Goal: Transaction & Acquisition: Book appointment/travel/reservation

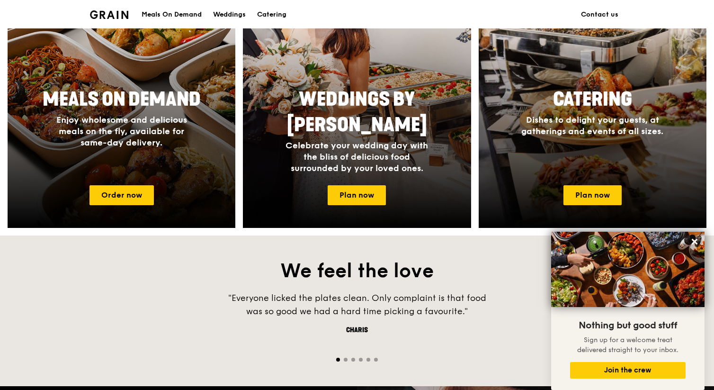
scroll to position [454, 0]
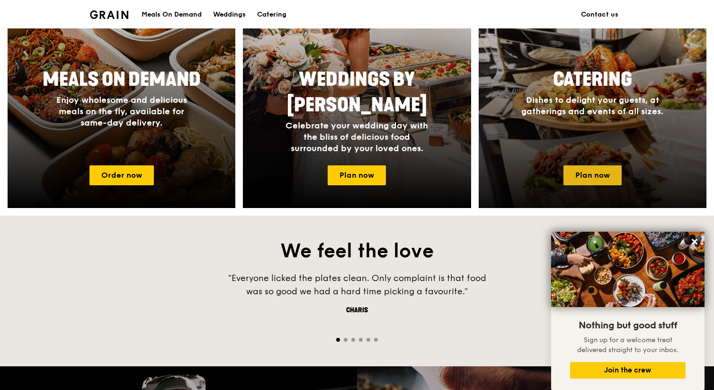
click at [584, 180] on link "Plan now" at bounding box center [593, 175] width 58 height 20
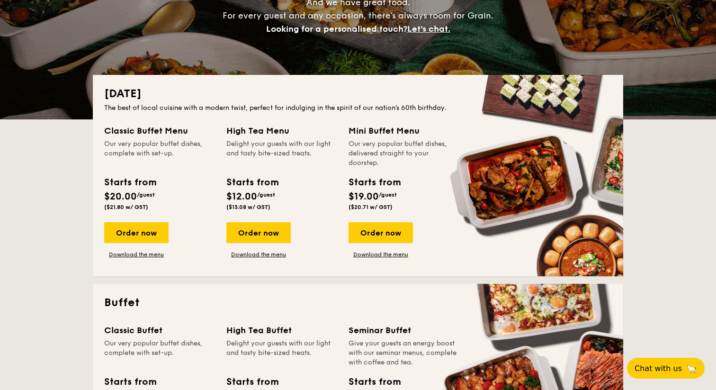
scroll to position [150, 0]
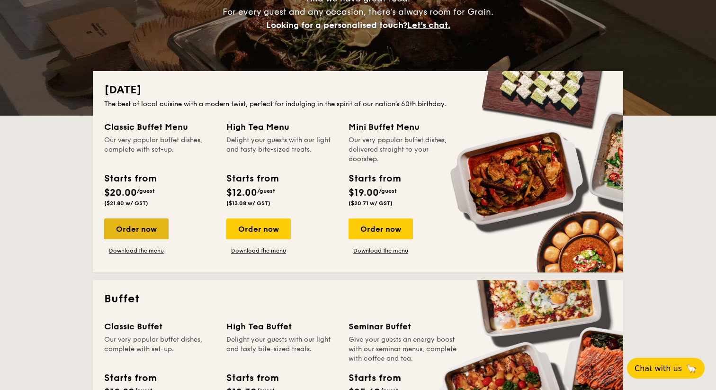
click at [148, 233] on div "Order now" at bounding box center [136, 228] width 64 height 21
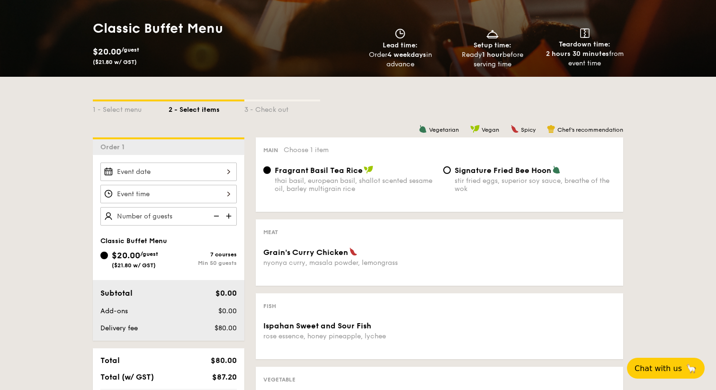
scroll to position [138, 0]
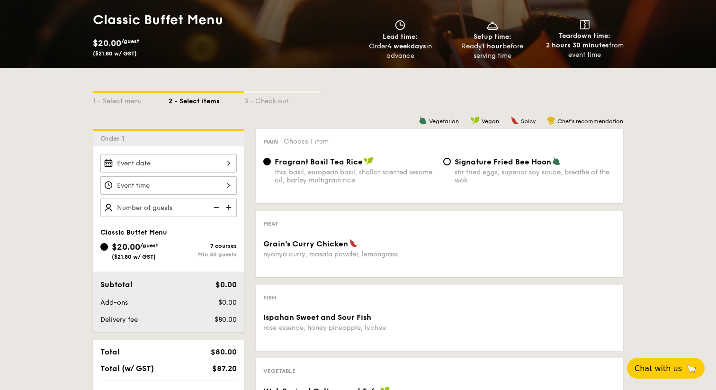
click at [213, 158] on div at bounding box center [168, 163] width 136 height 18
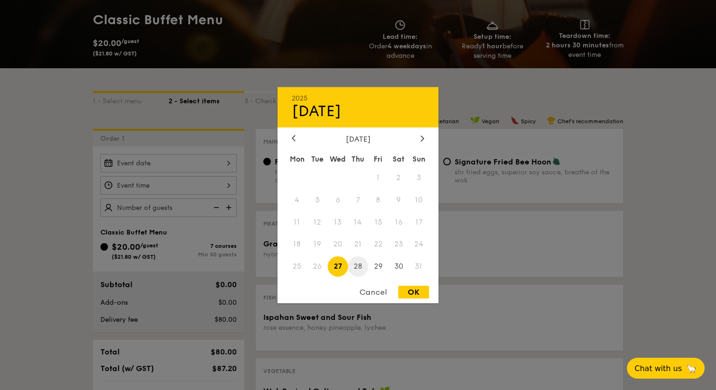
click at [361, 267] on span "28" at bounding box center [358, 266] width 20 height 20
click at [415, 293] on div "OK" at bounding box center [413, 292] width 31 height 13
type input "Aug 28, 2025"
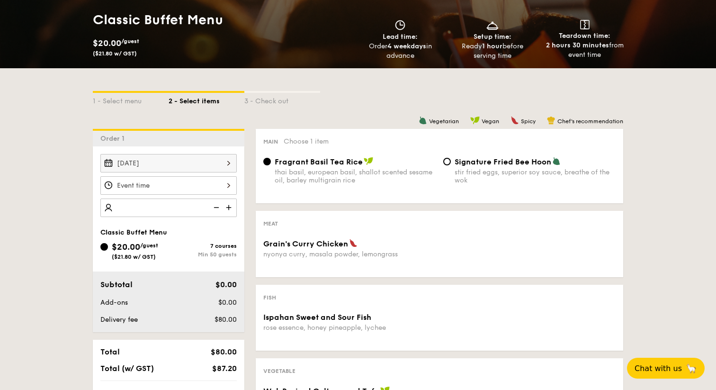
click at [235, 208] on img at bounding box center [230, 207] width 14 height 18
click at [228, 209] on img at bounding box center [230, 207] width 14 height 18
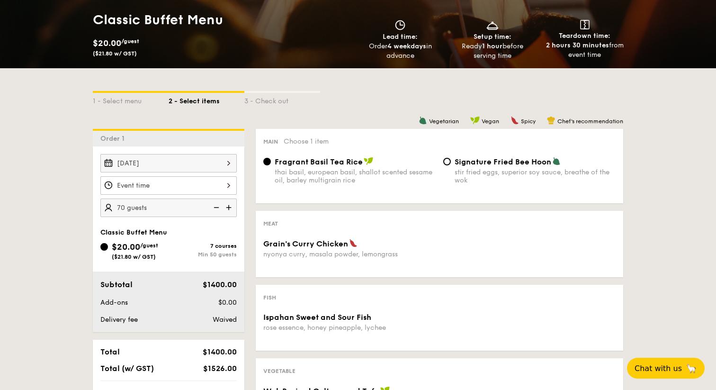
click at [228, 209] on img at bounding box center [230, 207] width 14 height 18
type input "80 guests"
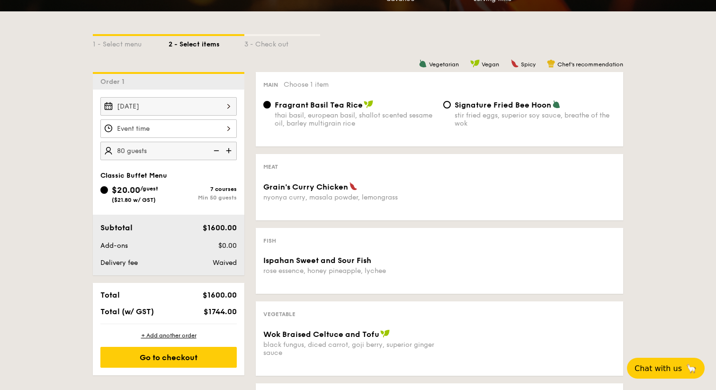
scroll to position [201, 0]
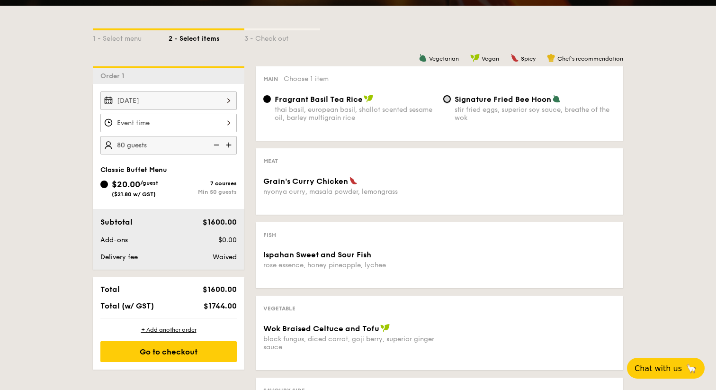
click at [448, 101] on input "Signature Fried Bee Hoon stir fried eggs, superior soy sauce, breathe of the wok" at bounding box center [447, 99] width 8 height 8
radio input "true"
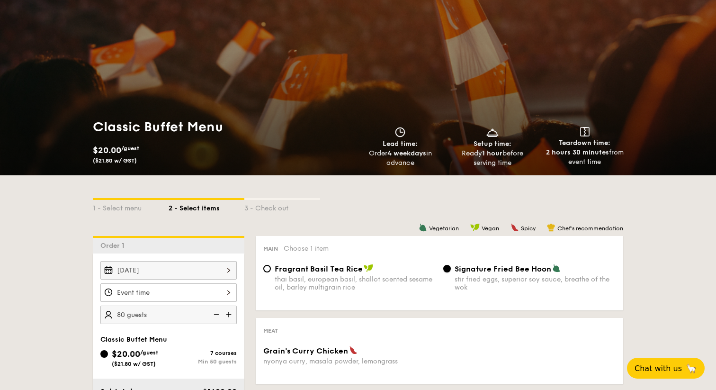
scroll to position [0, 0]
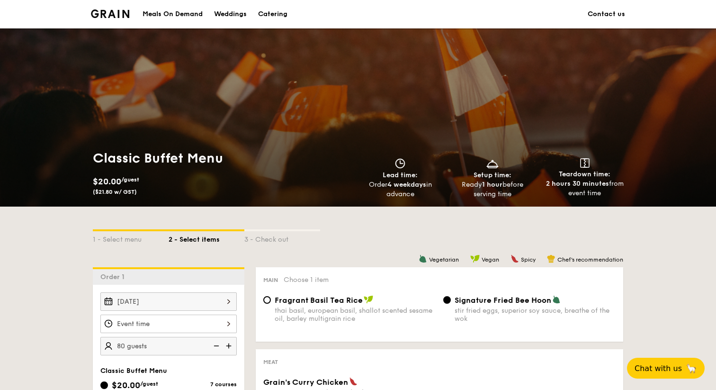
click at [118, 7] on li at bounding box center [114, 14] width 46 height 28
click at [168, 13] on div "Meals On Demand" at bounding box center [173, 14] width 60 height 28
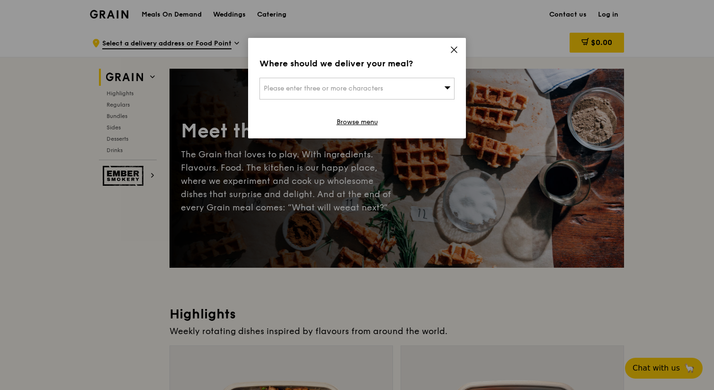
click at [453, 51] on icon at bounding box center [454, 50] width 6 height 6
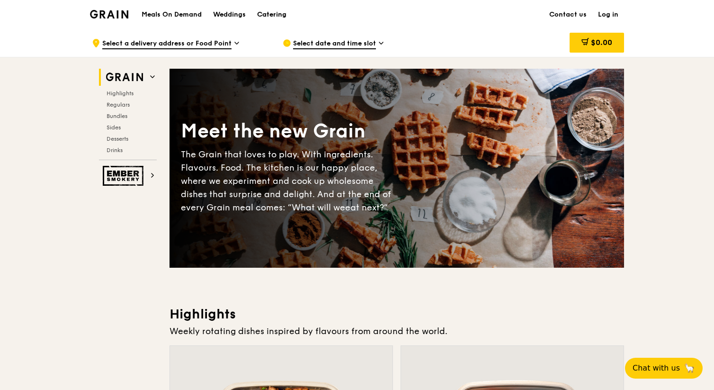
click at [284, 17] on div "Catering" at bounding box center [271, 14] width 29 height 28
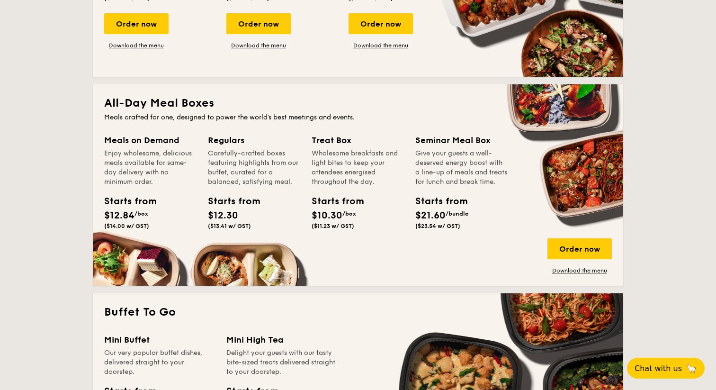
scroll to position [382, 0]
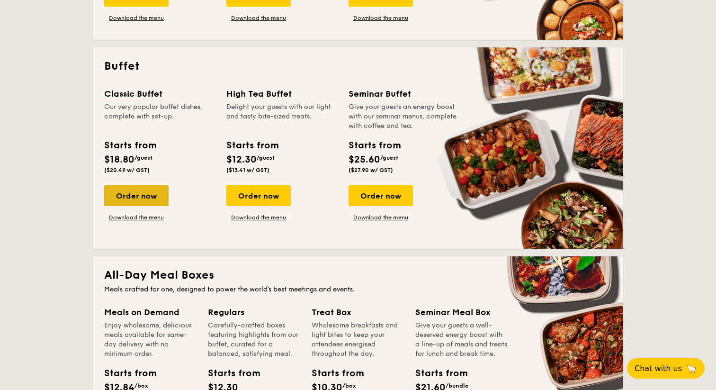
click at [153, 203] on div "Order now" at bounding box center [136, 195] width 64 height 21
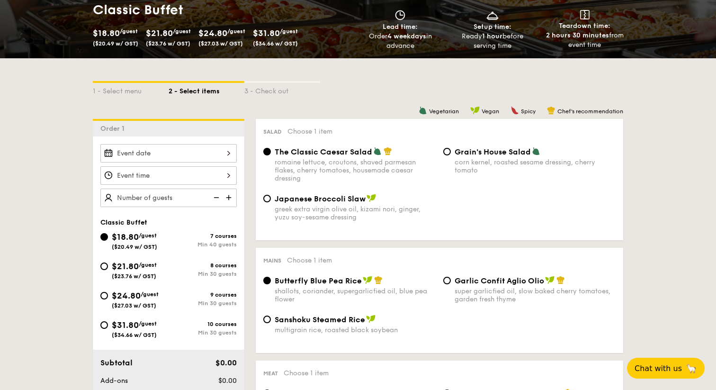
scroll to position [149, 0]
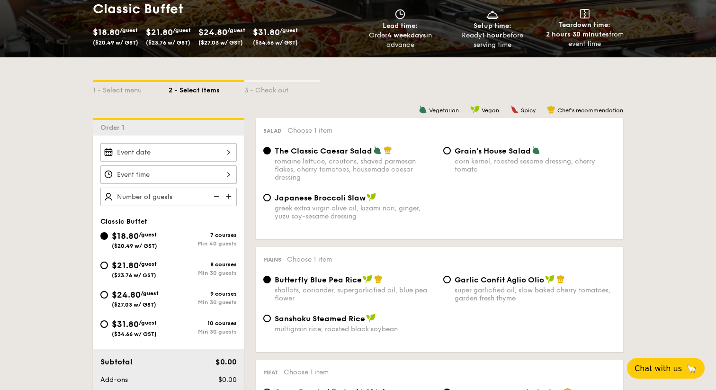
click at [465, 155] on span "Grain's House Salad" at bounding box center [493, 150] width 76 height 9
click at [451, 154] on input "Grain's House Salad corn kernel, roasted sesame dressing, cherry tomato" at bounding box center [447, 151] width 8 height 8
radio input "true"
click at [353, 154] on span "The Classic Caesar Salad" at bounding box center [324, 150] width 98 height 9
click at [271, 154] on input "The Classic Caesar Salad romaine lettuce, croutons, shaved parmesan flakes, che…" at bounding box center [267, 151] width 8 height 8
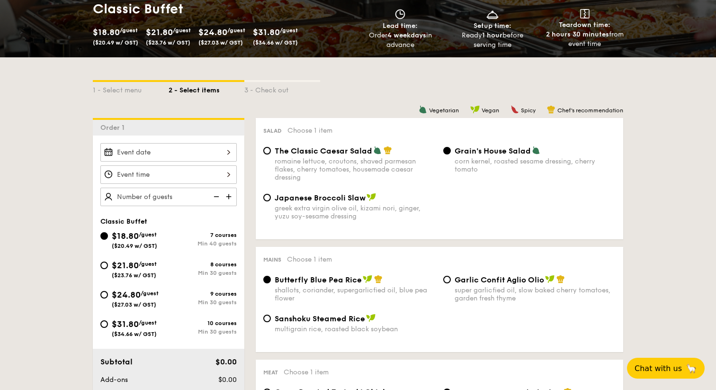
radio input "true"
click at [104, 263] on input "$21.80 /guest ($23.76 w/ GST) 8 courses Min 30 guests" at bounding box center [104, 265] width 8 height 8
radio input "true"
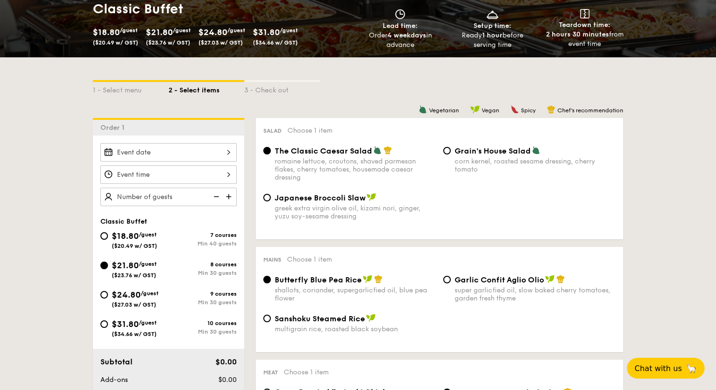
radio input "true"
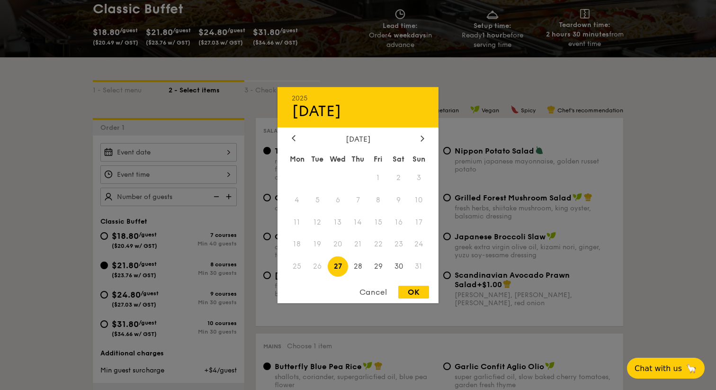
click at [194, 155] on div "2025 Aug 27 August 2025 Mon Tue Wed Thu Fri Sat Sun 1 2 3 4 5 6 7 8 9 10 11 12 …" at bounding box center [168, 152] width 136 height 18
click at [379, 266] on span "29" at bounding box center [378, 266] width 20 height 20
click at [414, 291] on div "OK" at bounding box center [413, 292] width 31 height 13
type input "Aug 29, 2025"
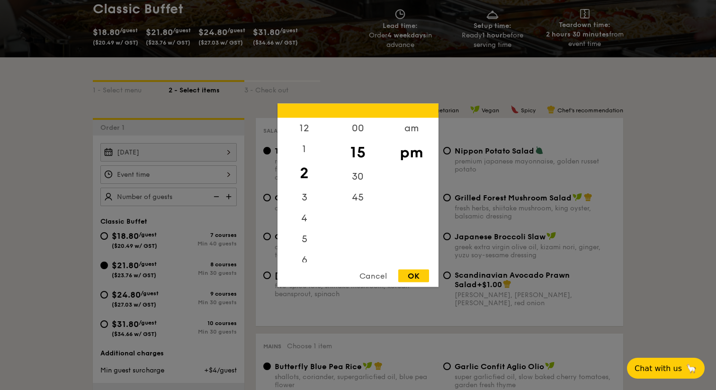
click at [201, 172] on div "12 1 2 3 4 5 6 7 8 9 10 11 00 15 30 45 am pm Cancel OK" at bounding box center [168, 174] width 136 height 18
click at [307, 136] on div "6" at bounding box center [305, 143] width 54 height 27
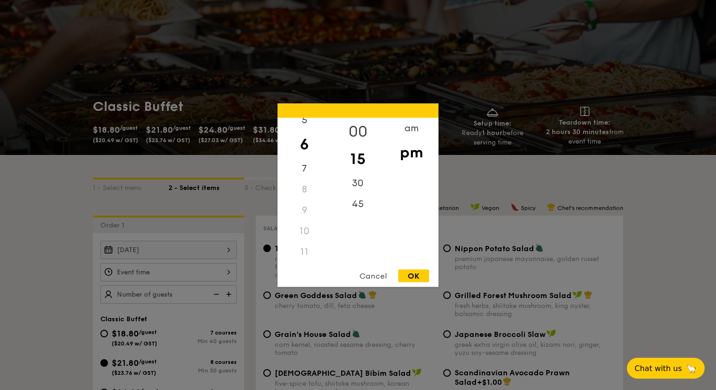
scroll to position [52, 0]
click at [359, 124] on div "00" at bounding box center [358, 130] width 54 height 27
click at [425, 276] on div "OK" at bounding box center [413, 275] width 31 height 13
type input "6:00PM"
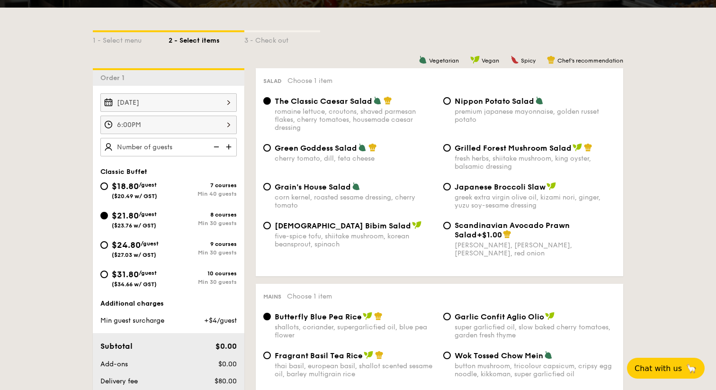
scroll to position [193, 0]
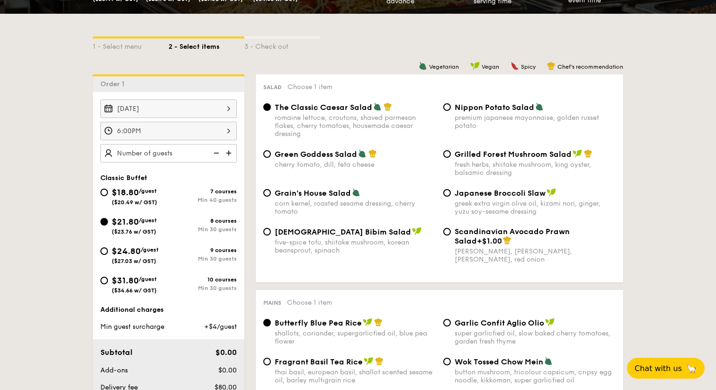
click at [465, 160] on div "Grilled Forest Mushroom Salad fresh herbs, shiitake mushroom, king oyster, bals…" at bounding box center [535, 162] width 161 height 27
click at [451, 158] on input "Grilled Forest Mushroom Salad fresh herbs, shiitake mushroom, king oyster, bals…" at bounding box center [447, 154] width 8 height 8
radio input "true"
click at [458, 103] on div "Nippon Potato Salad" at bounding box center [535, 106] width 161 height 9
click at [451, 103] on input "Nippon Potato Salad premium japanese mayonnaise, golden russet potato" at bounding box center [447, 107] width 8 height 8
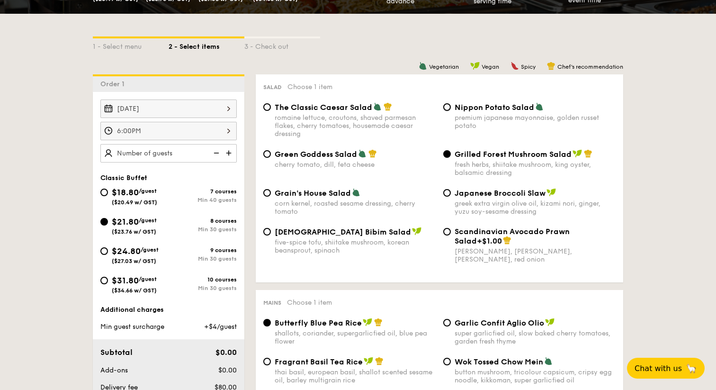
radio input "true"
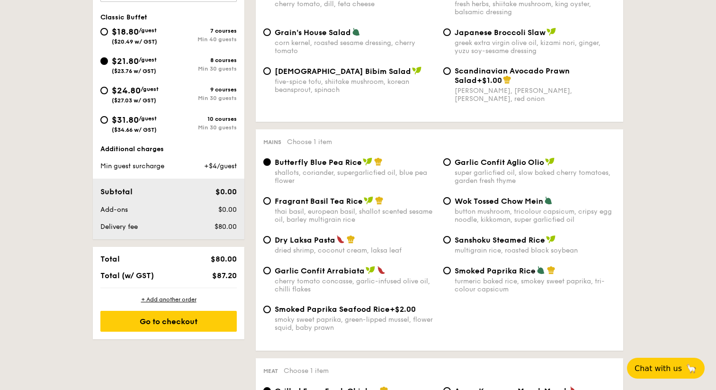
scroll to position [347, 0]
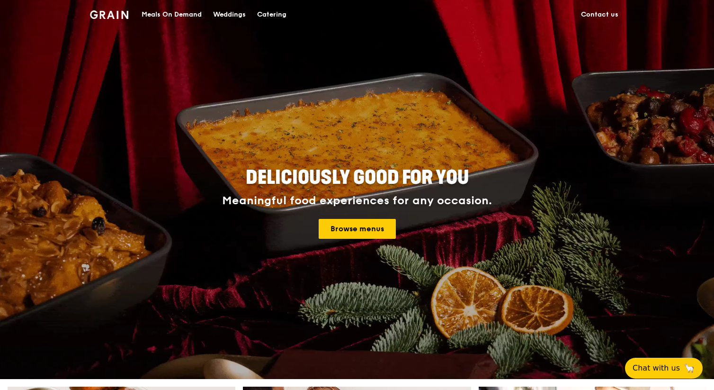
click at [278, 13] on div "Catering" at bounding box center [271, 14] width 29 height 28
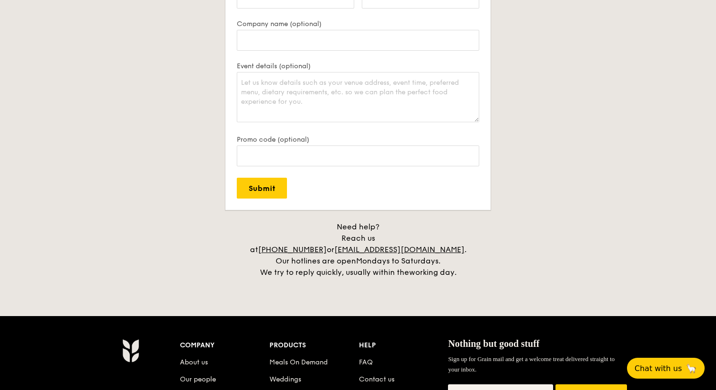
scroll to position [2179, 0]
